Goal: Task Accomplishment & Management: Use online tool/utility

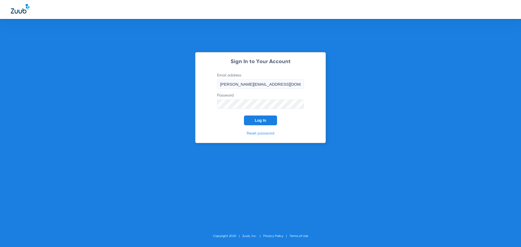
click at [270, 119] on button "Log In" at bounding box center [260, 121] width 33 height 10
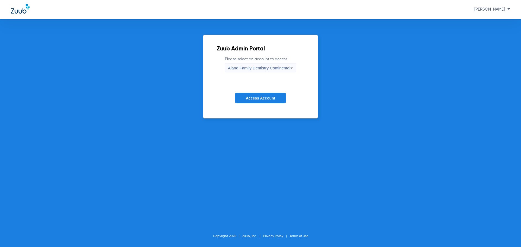
click at [267, 70] on span "Aland Family Dentistry Continental" at bounding box center [259, 68] width 62 height 5
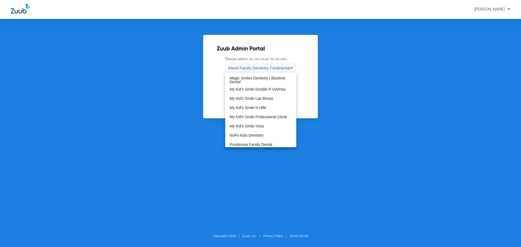
scroll to position [165, 0]
click at [264, 126] on span "The Dentists' Office Fallon" at bounding box center [252, 124] width 44 height 4
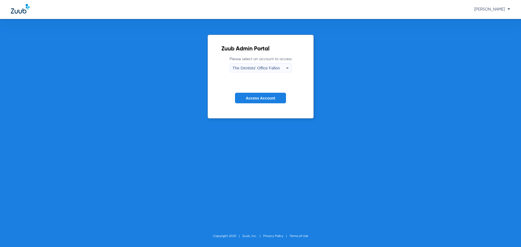
click at [266, 96] on span "Access Account" at bounding box center [260, 98] width 29 height 4
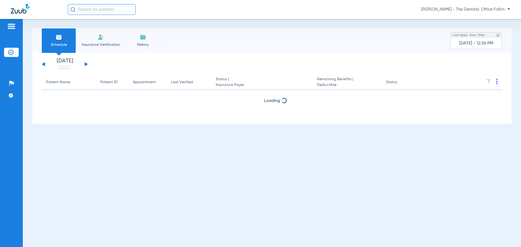
click at [87, 65] on button at bounding box center [86, 64] width 3 height 4
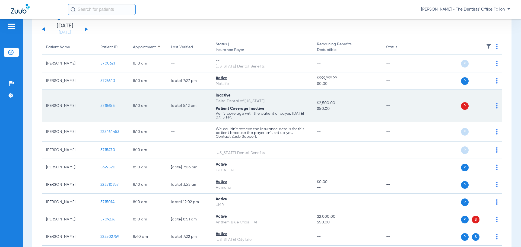
scroll to position [81, 0]
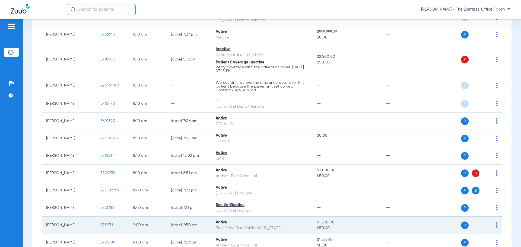
click at [496, 227] on img at bounding box center [497, 224] width 2 height 5
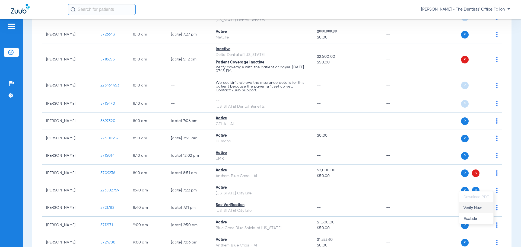
click at [466, 208] on span "Verify Now" at bounding box center [476, 208] width 26 height 4
